Goal: Find specific page/section: Locate a particular part of the current website

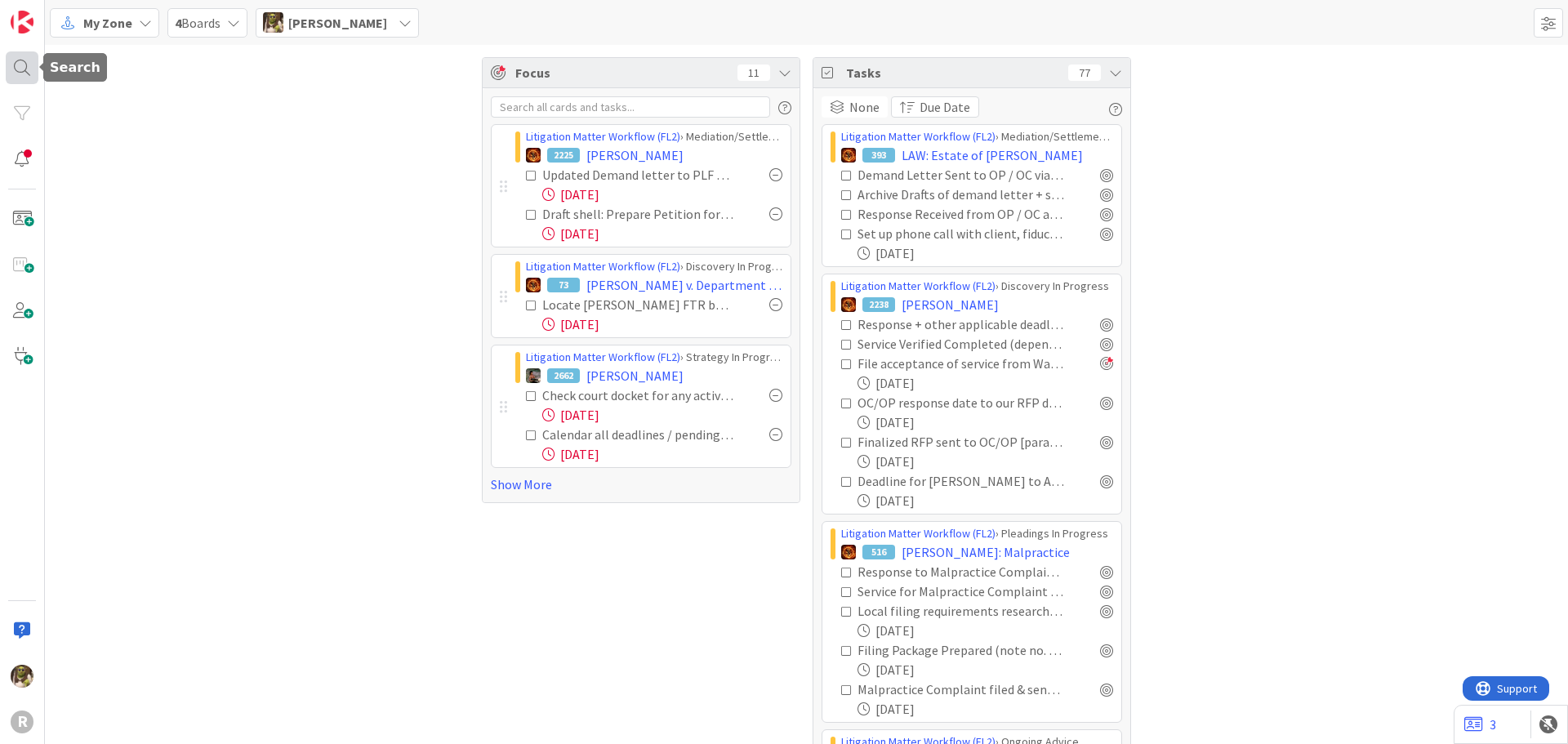
click at [35, 62] on div at bounding box center [22, 67] width 32 height 32
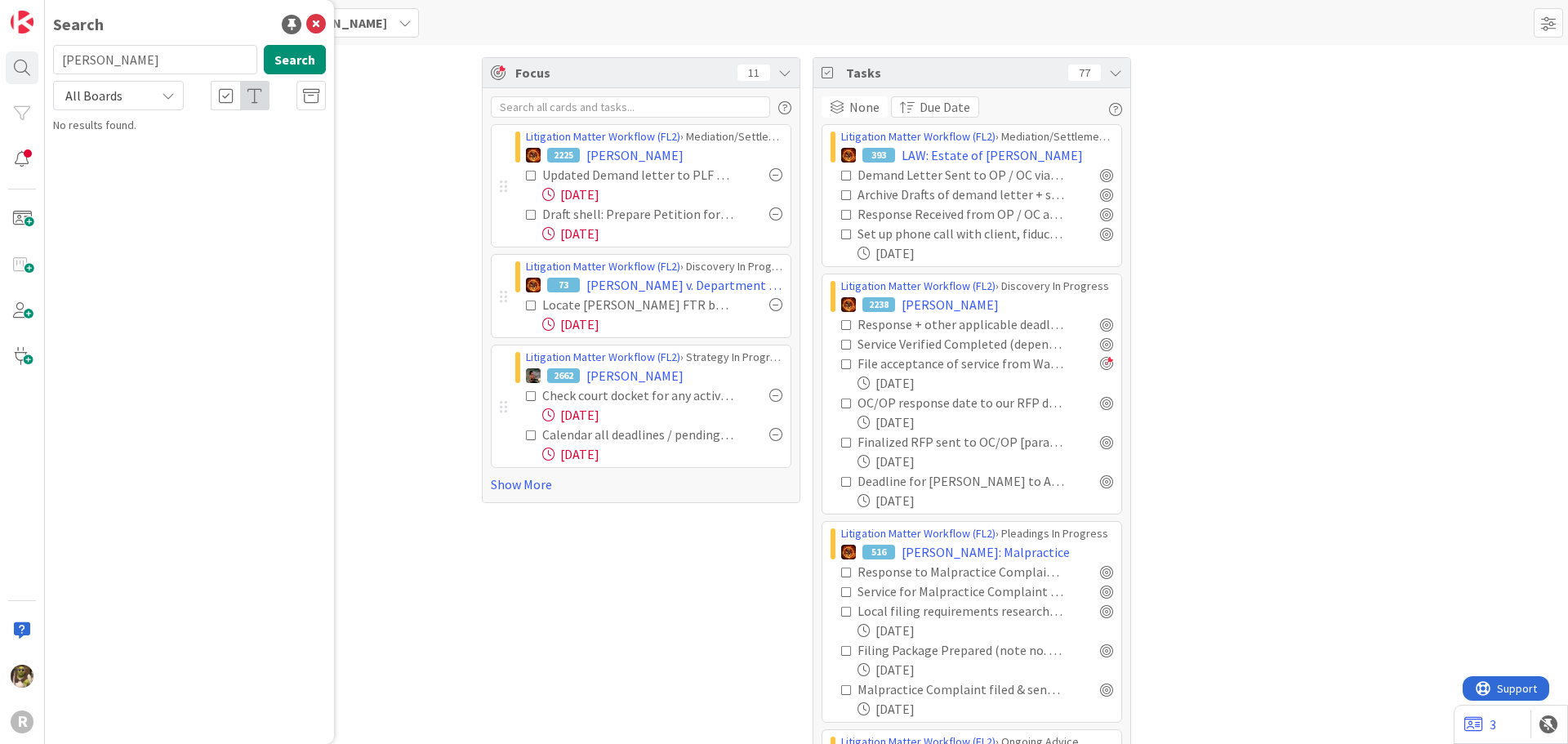
type input "killen"
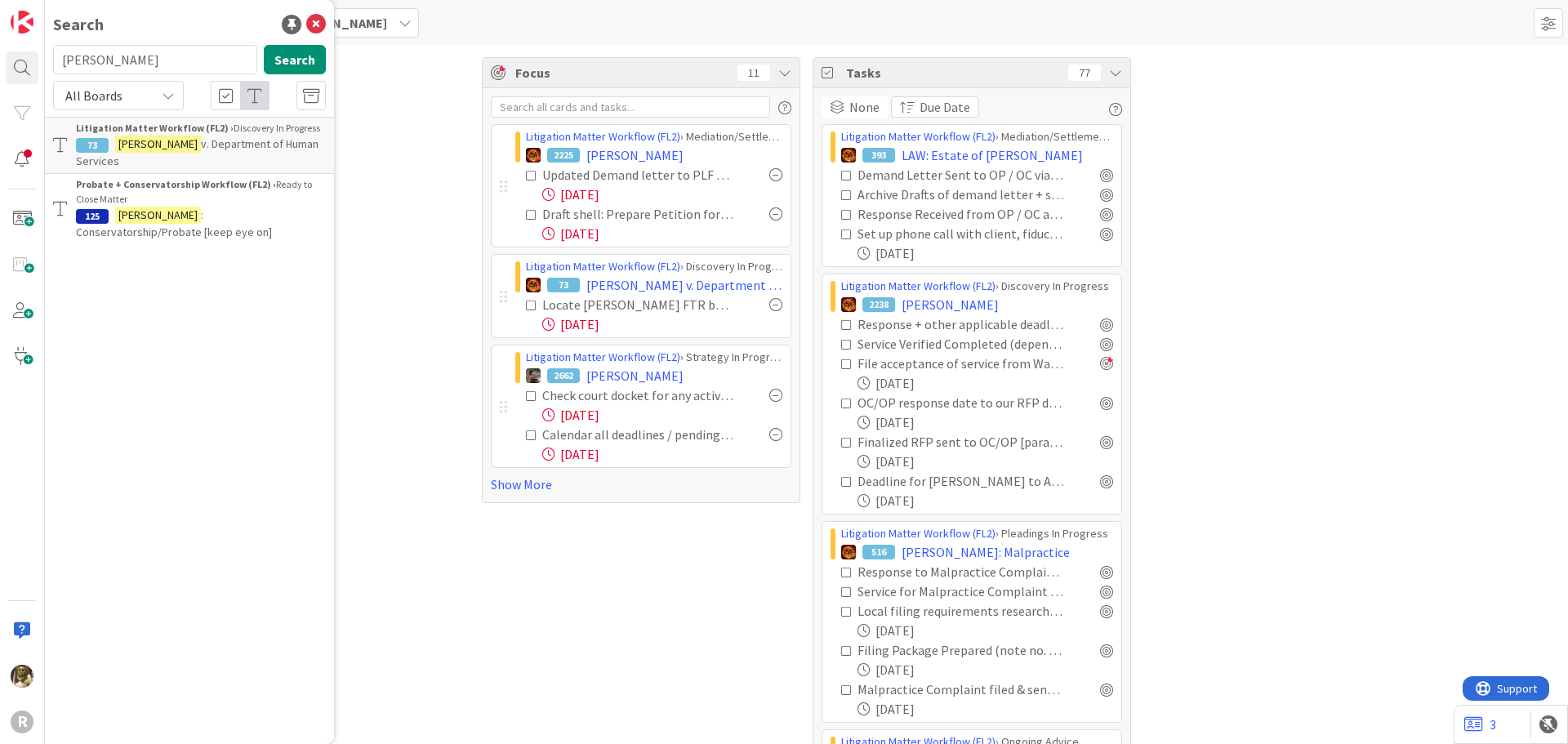
click at [192, 143] on span "v. Department of Human Services" at bounding box center [197, 153] width 243 height 32
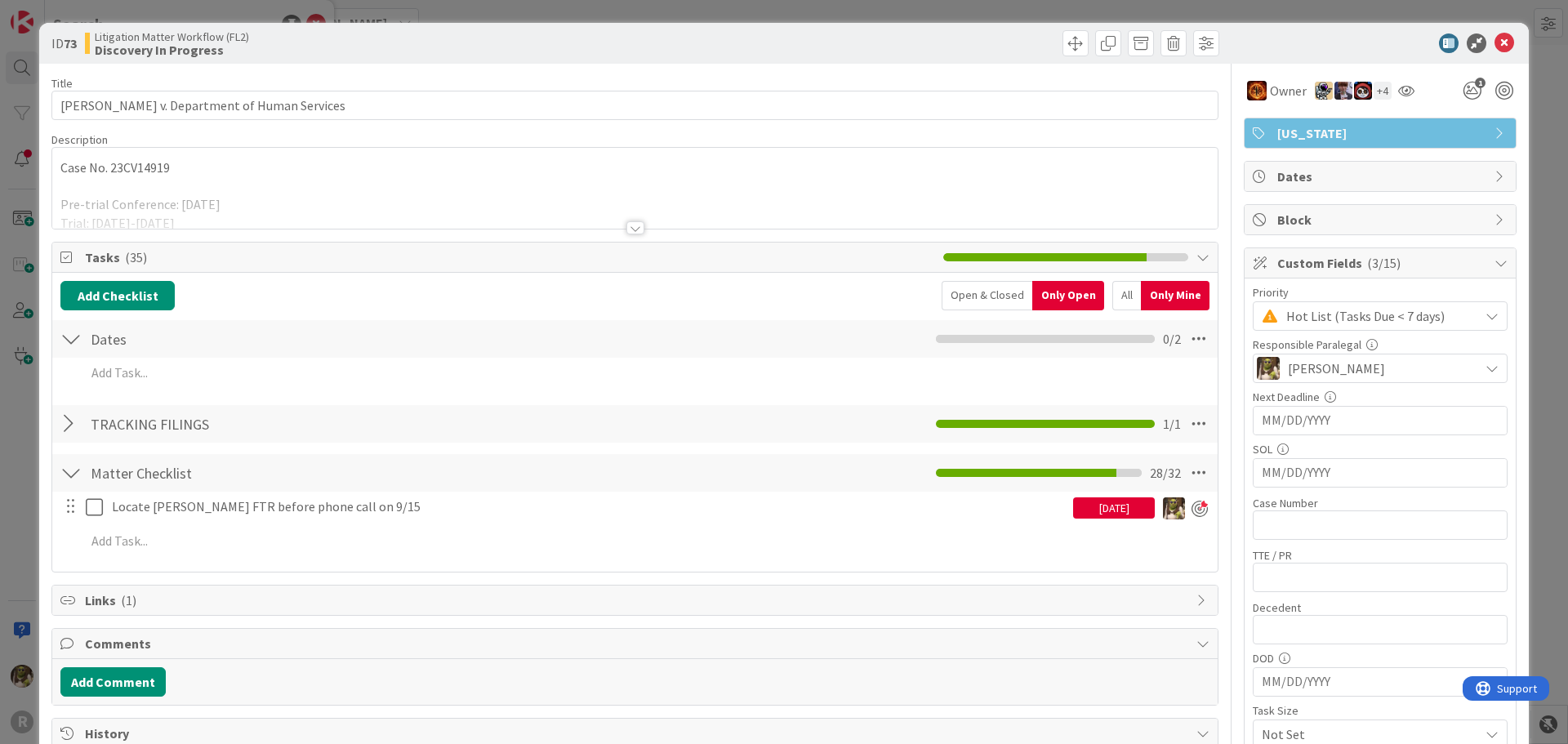
click at [635, 226] on div at bounding box center [635, 228] width 18 height 13
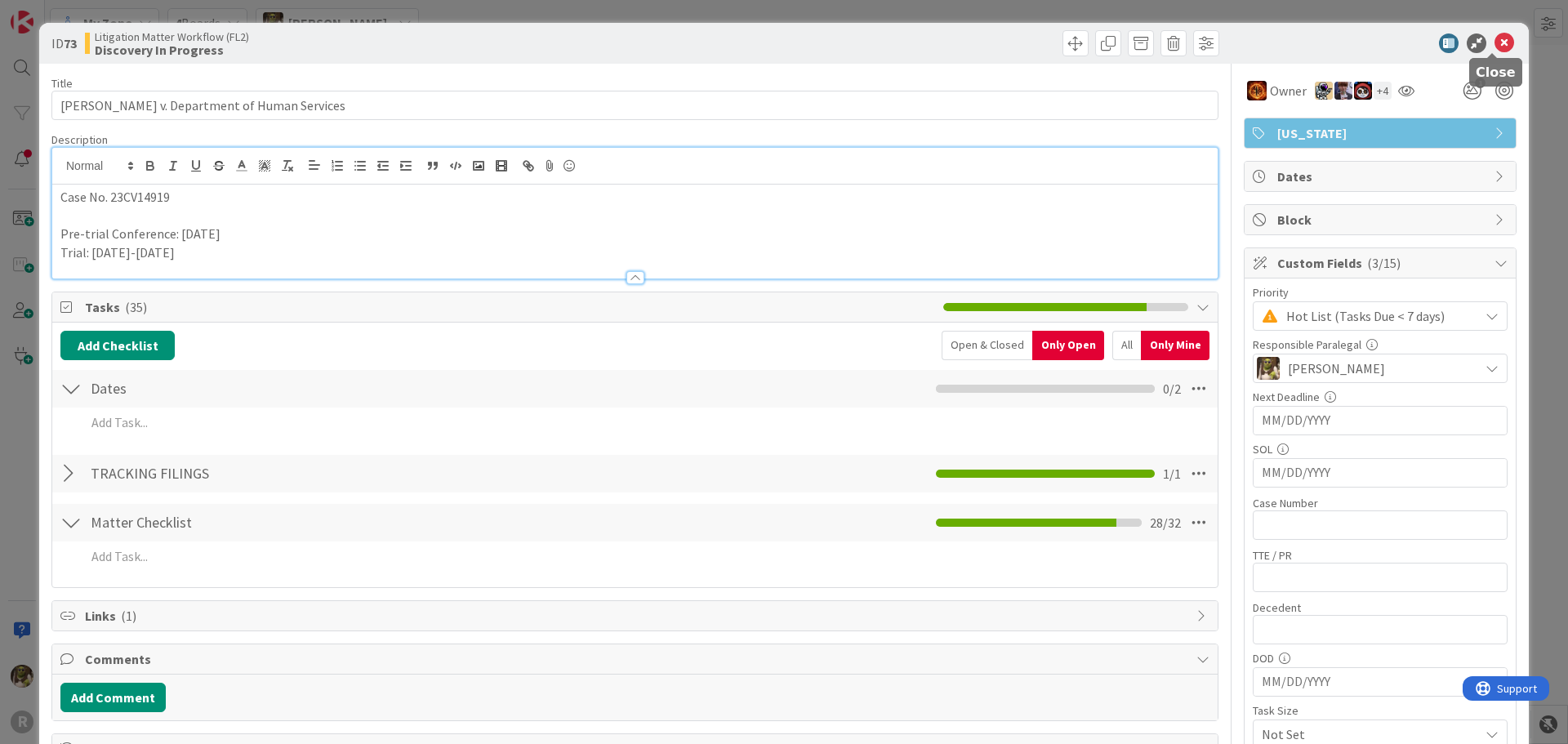
click at [1497, 45] on icon at bounding box center [1504, 43] width 20 height 20
